Goal: Find specific fact

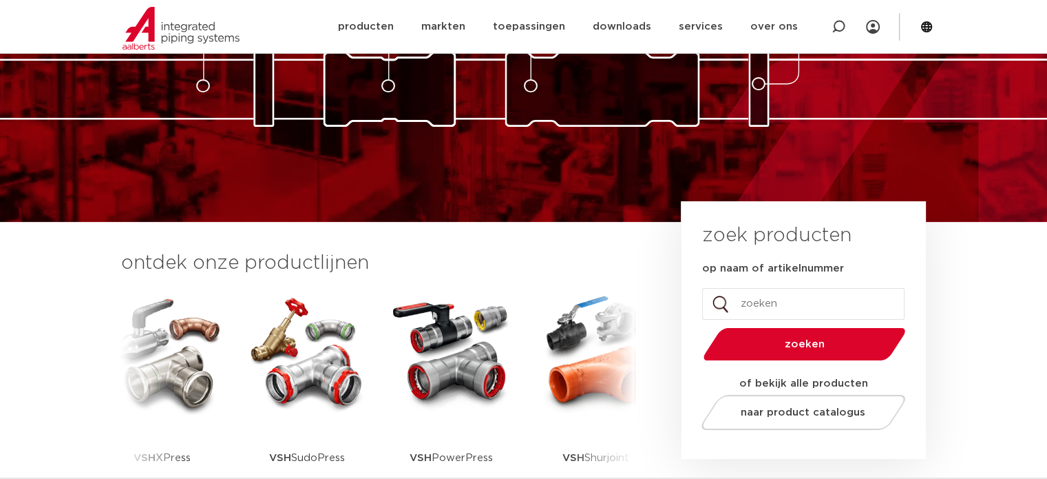
scroll to position [207, 0]
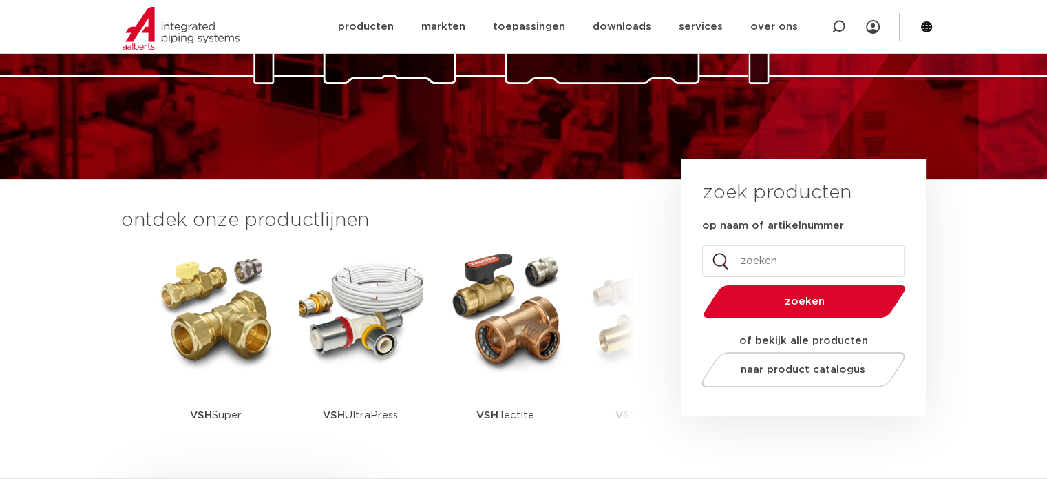
drag, startPoint x: 841, startPoint y: 29, endPoint x: 826, endPoint y: 26, distance: 14.7
click at [841, 29] on icon at bounding box center [839, 27] width 14 height 14
click at [483, 26] on input "Zoeken" at bounding box center [633, 26] width 433 height 28
paste input "0861498"
type input "0861498"
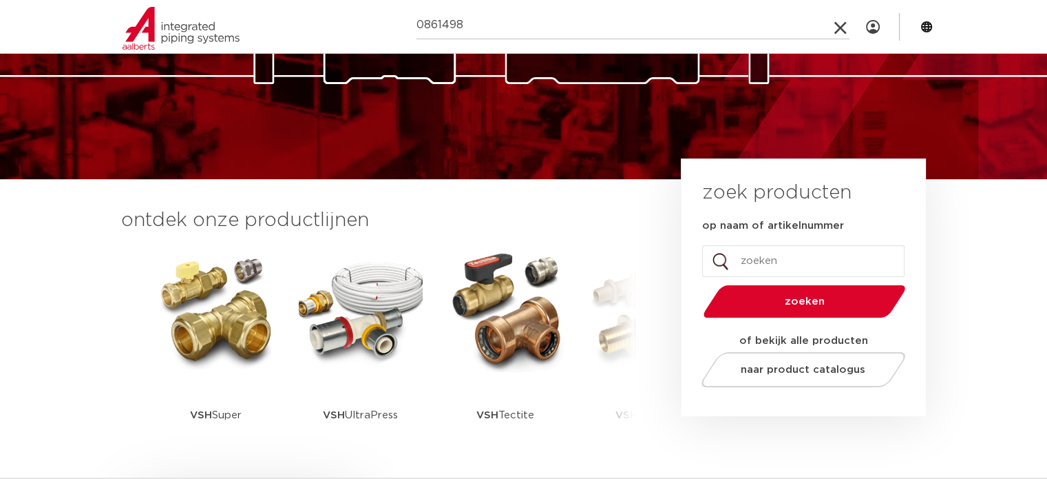
click button "Zoeken" at bounding box center [0, 0] width 0 height 0
